Goal: Register for event/course

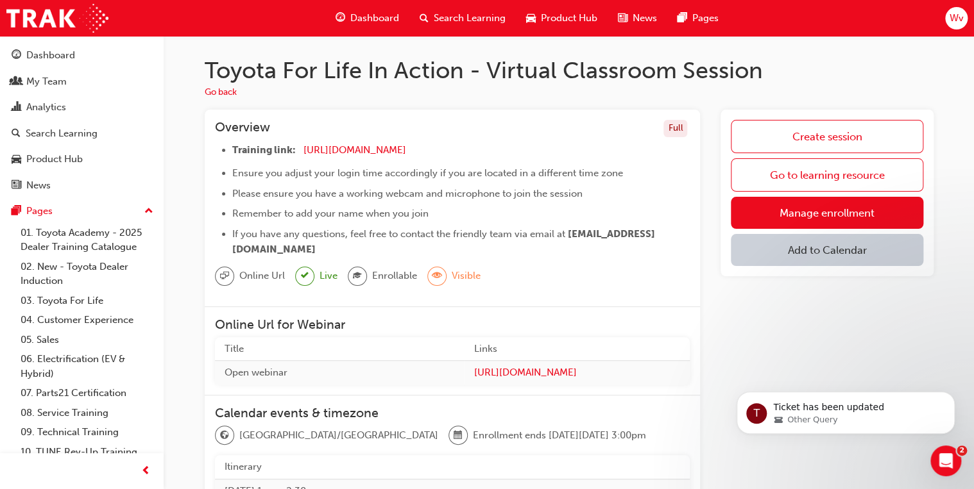
click at [369, 17] on span "Dashboard" at bounding box center [374, 18] width 49 height 15
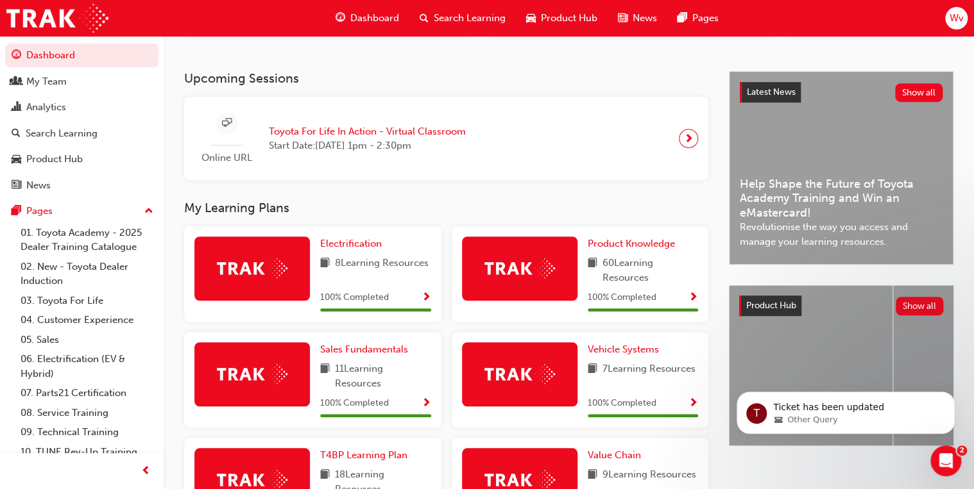
scroll to position [257, 0]
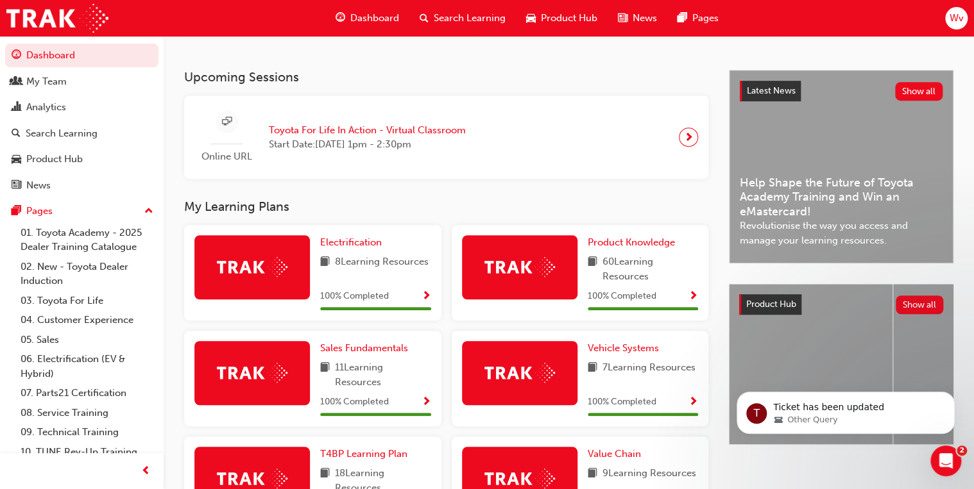
click at [686, 143] on span "next-icon" at bounding box center [689, 137] width 10 height 18
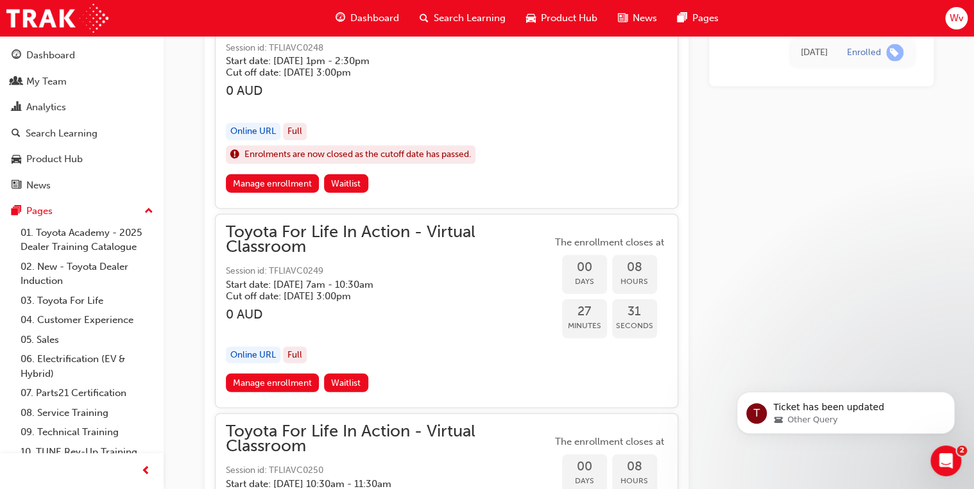
scroll to position [1606, 0]
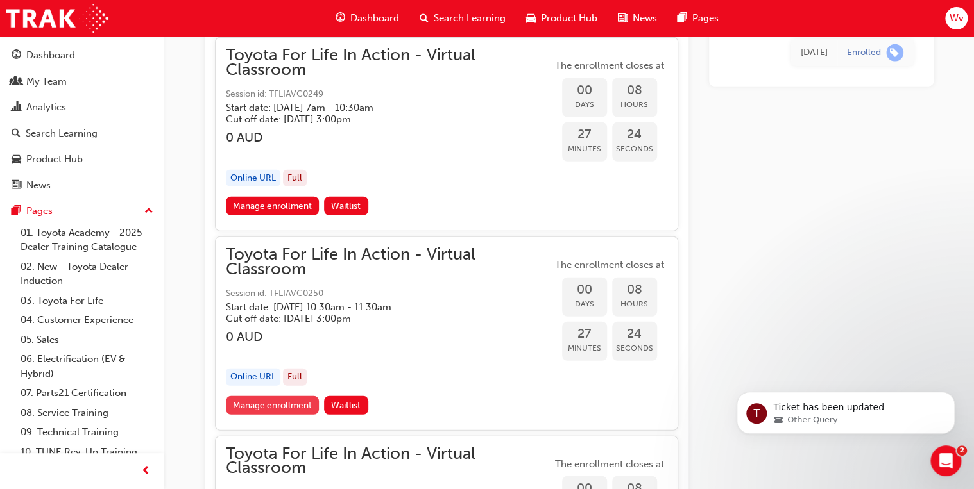
click at [292, 396] on link "Manage enrollment" at bounding box center [273, 405] width 94 height 19
